Goal: Complete application form

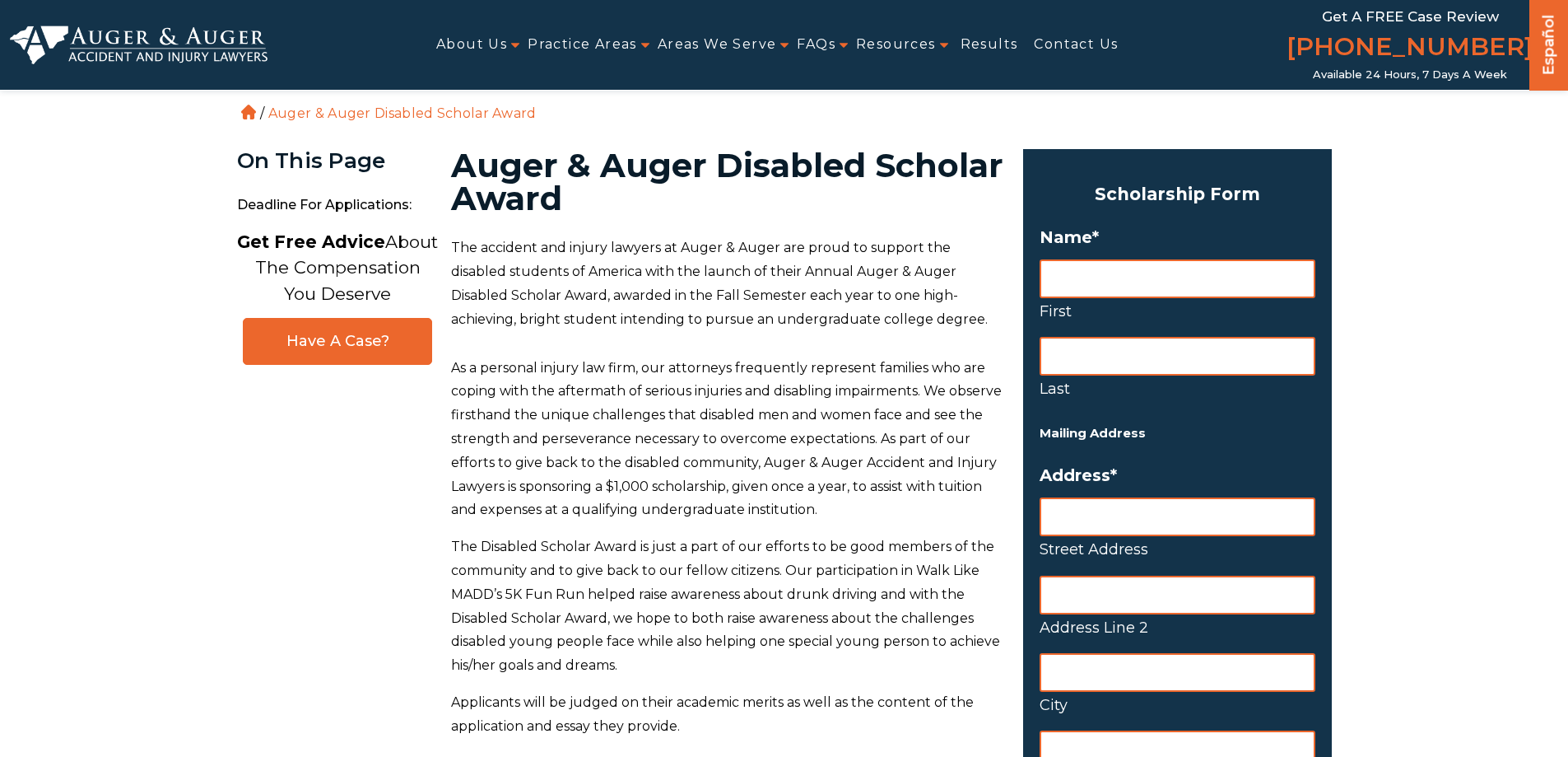
click at [1087, 238] on label "Name *" at bounding box center [1178, 237] width 276 height 20
click at [1073, 288] on input "First" at bounding box center [1178, 279] width 276 height 39
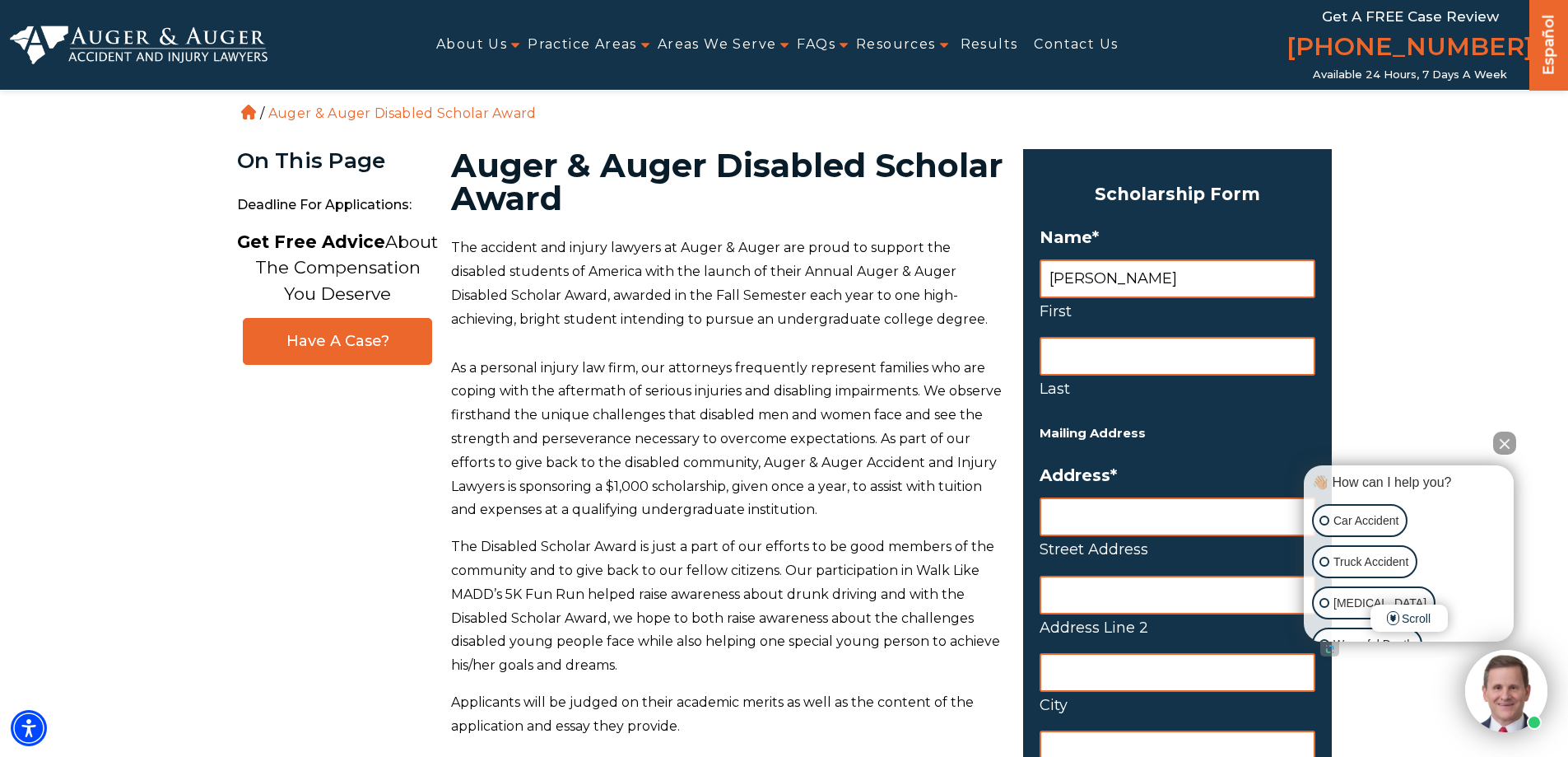
type input "[PERSON_NAME]"
click at [1058, 349] on input "Last" at bounding box center [1178, 356] width 276 height 39
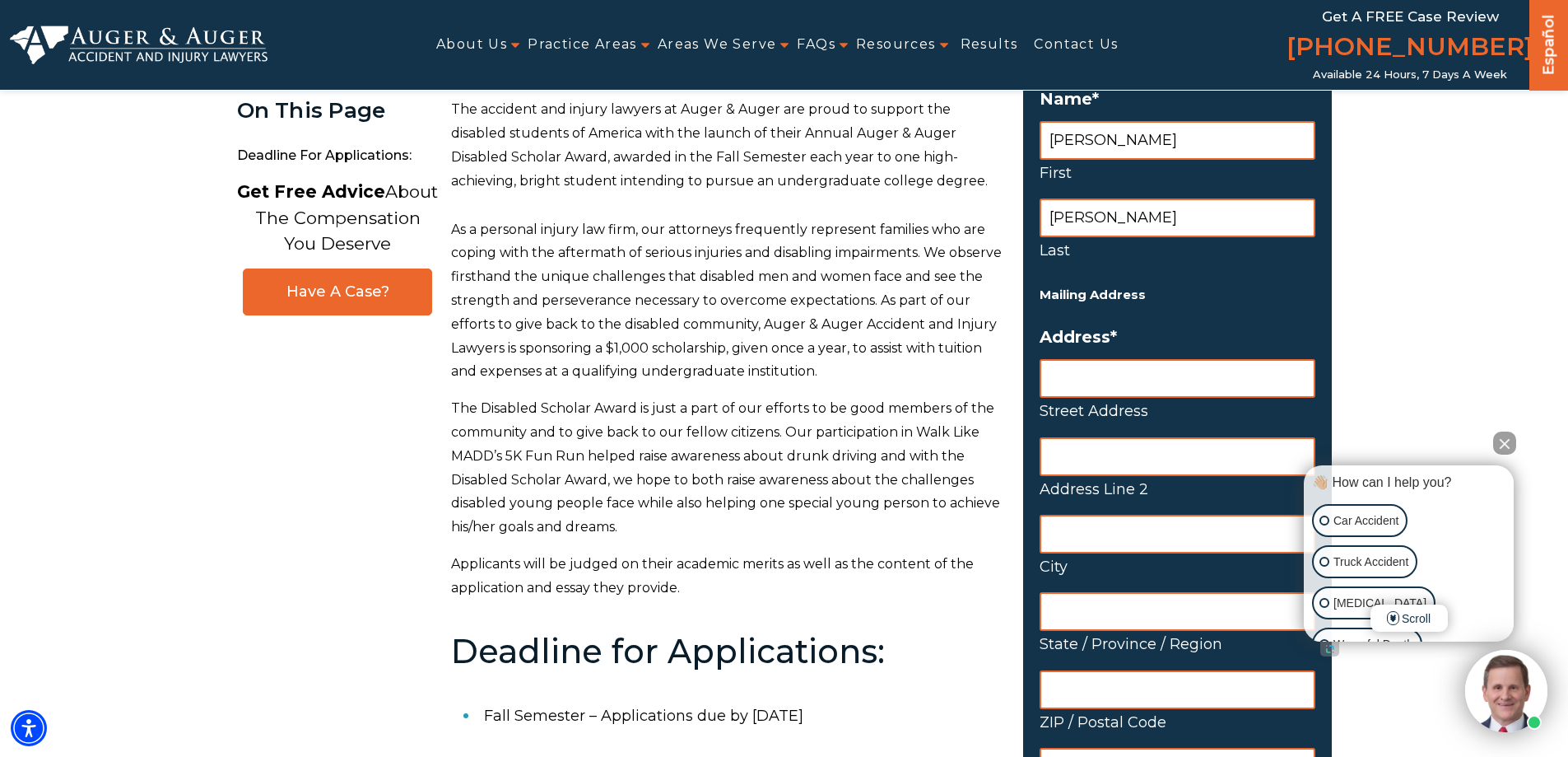
scroll to position [164, 0]
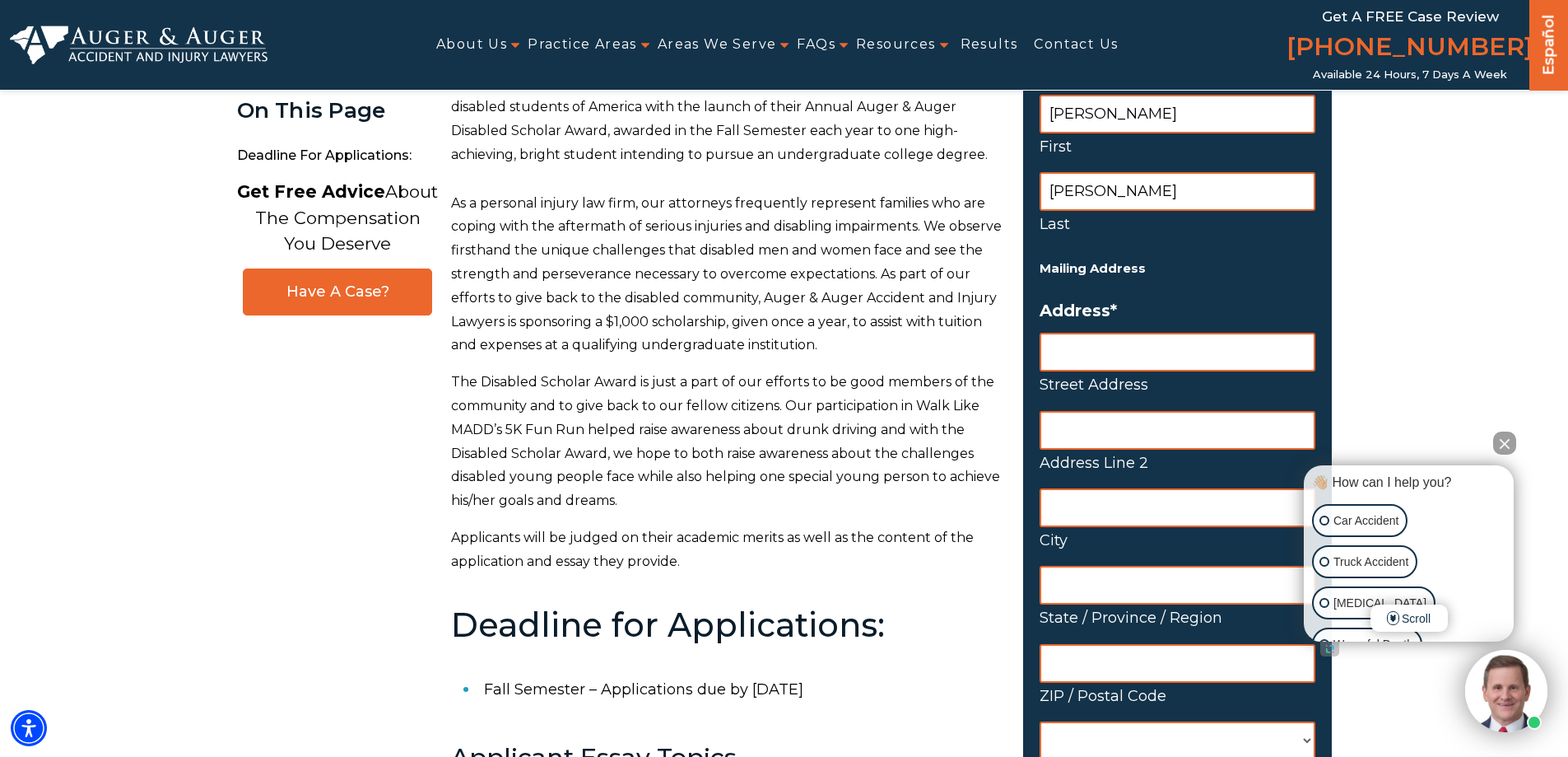
type input "[PERSON_NAME]"
click at [1069, 349] on input "Street Address" at bounding box center [1178, 352] width 276 height 39
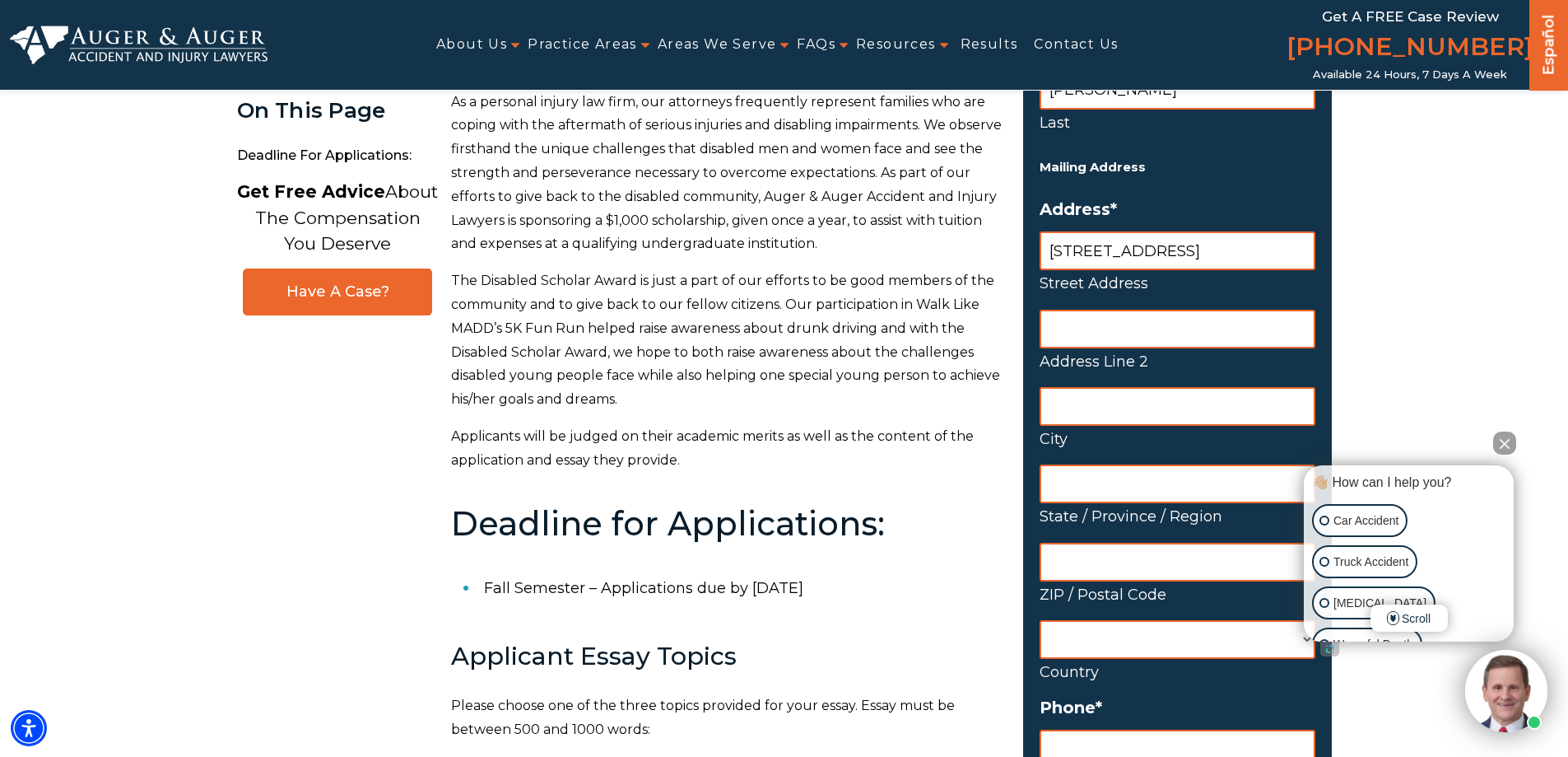
scroll to position [412, 0]
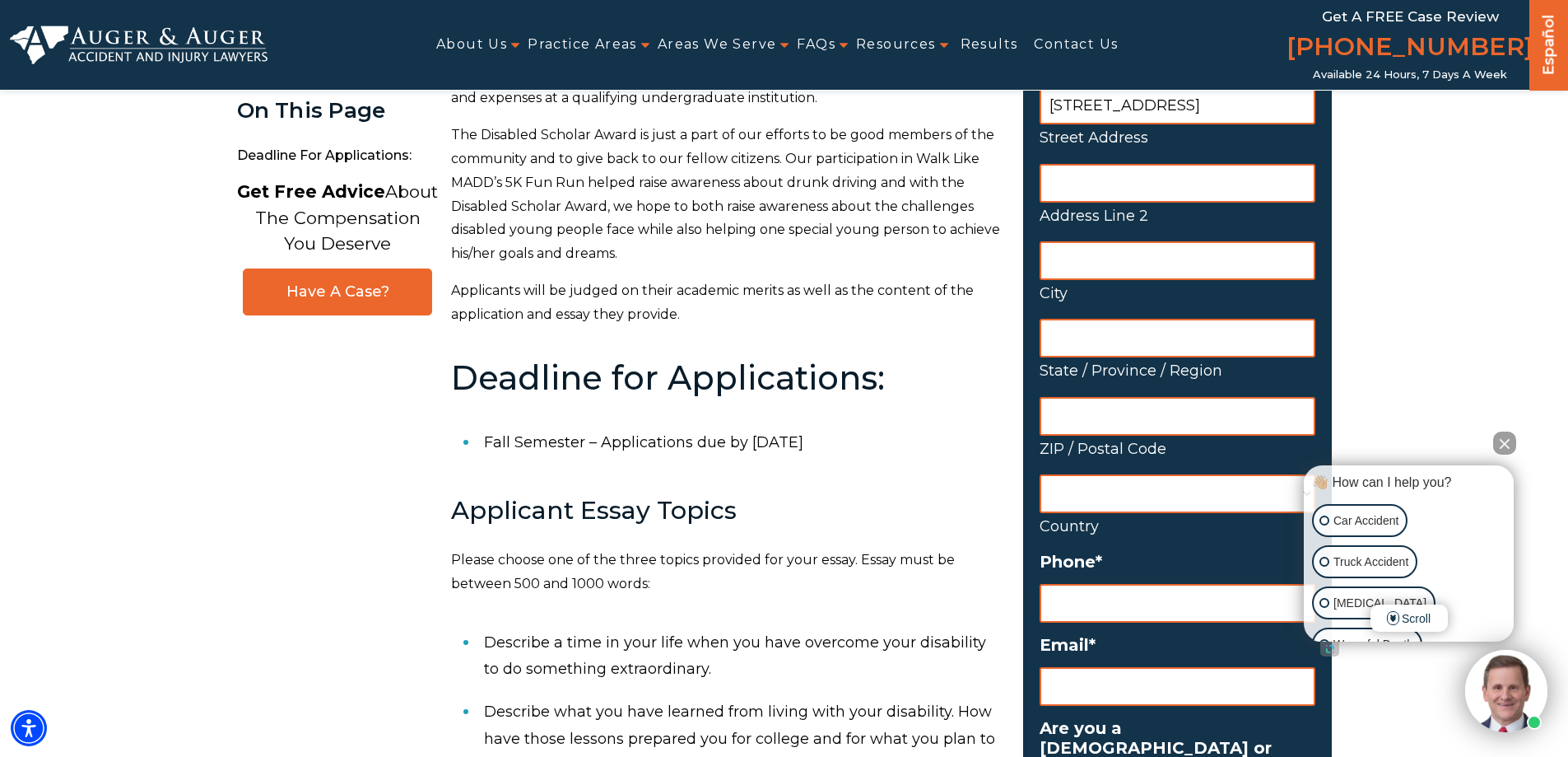
type input "[STREET_ADDRESS]"
click at [1065, 259] on input "City" at bounding box center [1178, 260] width 276 height 39
type input "Tulare"
click at [1062, 345] on input "State / Province / Region" at bounding box center [1178, 338] width 276 height 39
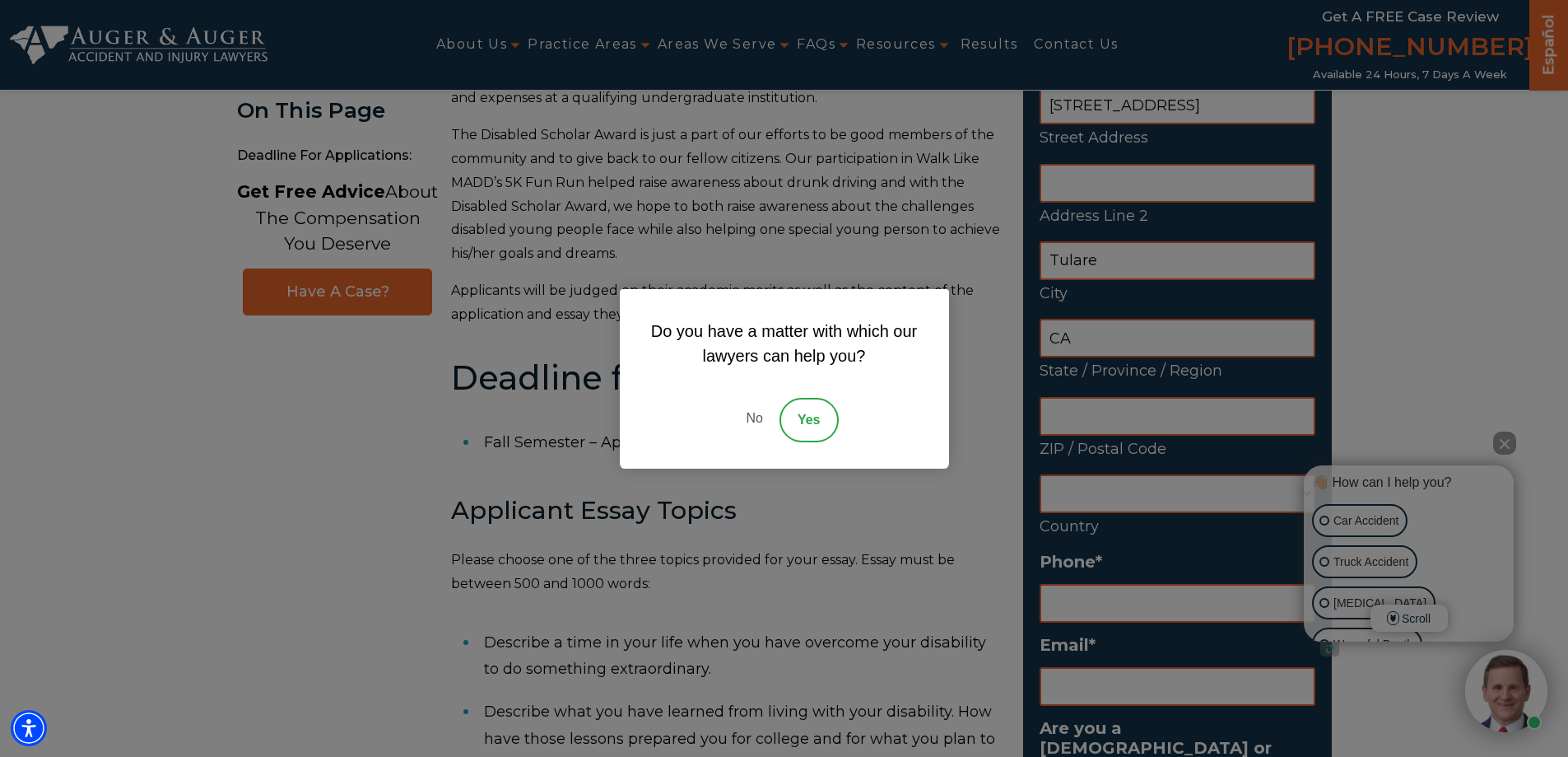
type input "CA"
click at [957, 293] on div "Do you have a matter with which our lawyers can help you? No Yes" at bounding box center [784, 378] width 1568 height 757
click at [945, 283] on div "Do you have a matter with which our lawyers can help you? No Yes" at bounding box center [784, 378] width 1568 height 757
click at [748, 420] on link "No" at bounding box center [754, 420] width 50 height 45
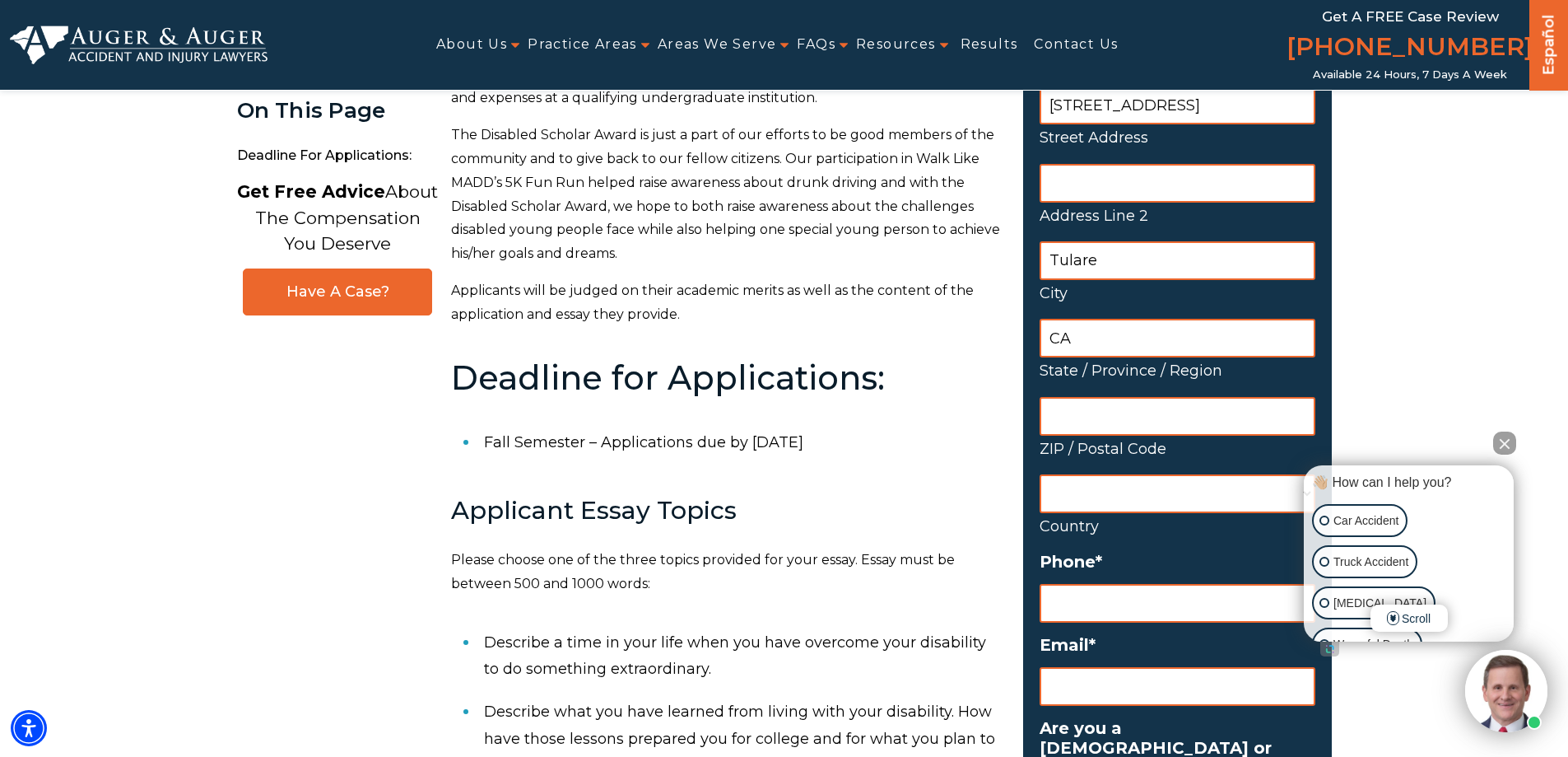
click at [1068, 422] on input "ZIP / Postal Code" at bounding box center [1178, 416] width 276 height 39
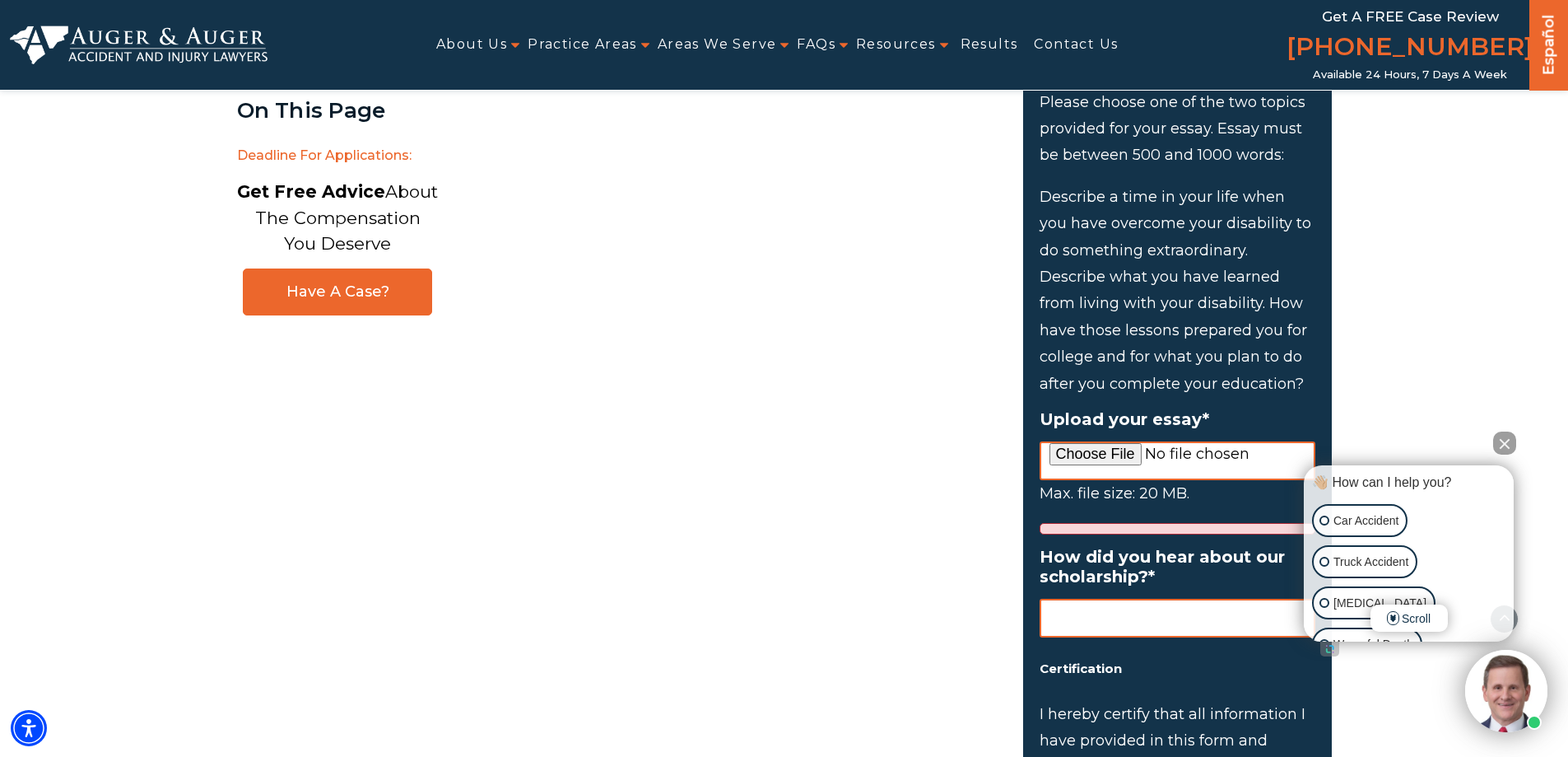
scroll to position [1647, 0]
